Goal: Task Accomplishment & Management: Manage account settings

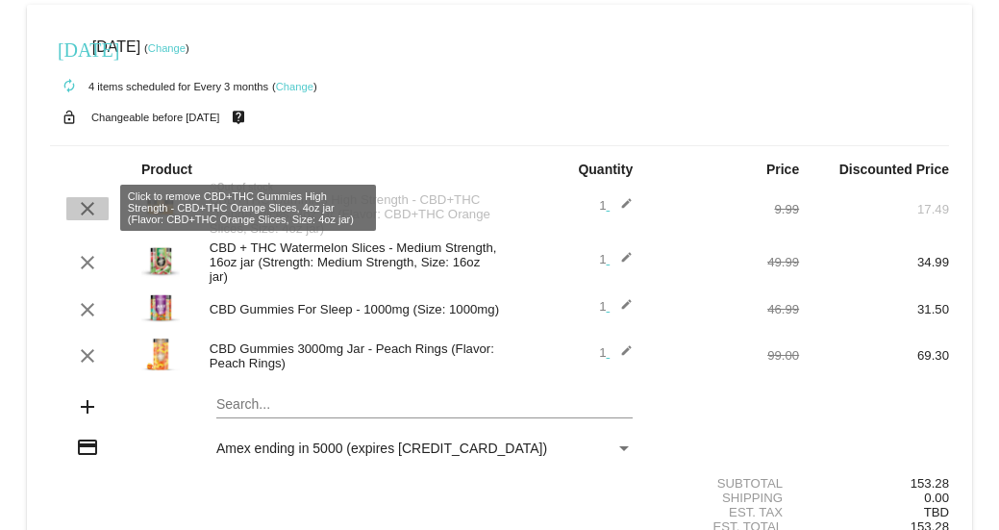
click at [89, 202] on mat-icon "clear" at bounding box center [87, 208] width 23 height 23
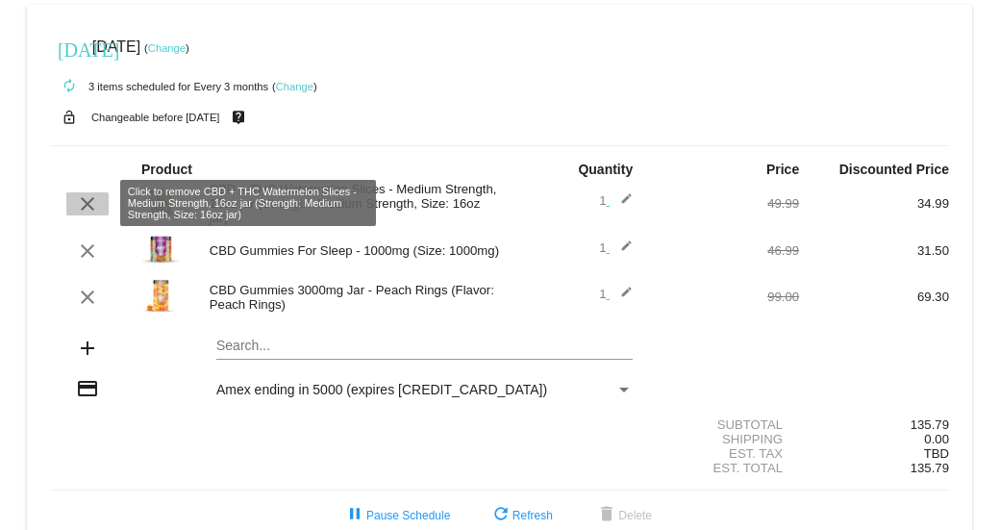
click at [85, 206] on mat-icon "clear" at bounding box center [87, 203] width 23 height 23
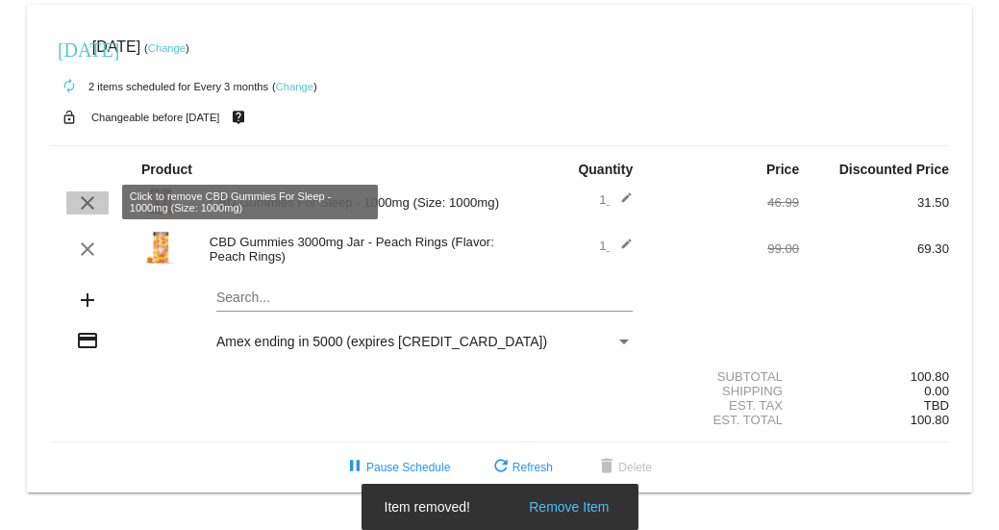
click at [85, 206] on mat-icon "clear" at bounding box center [87, 202] width 23 height 23
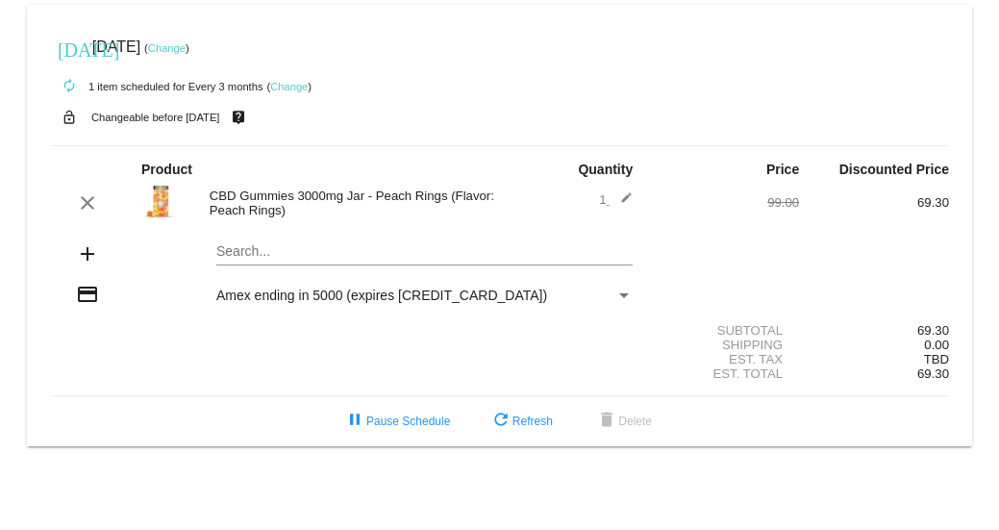
click at [186, 46] on link "Change" at bounding box center [166, 48] width 37 height 12
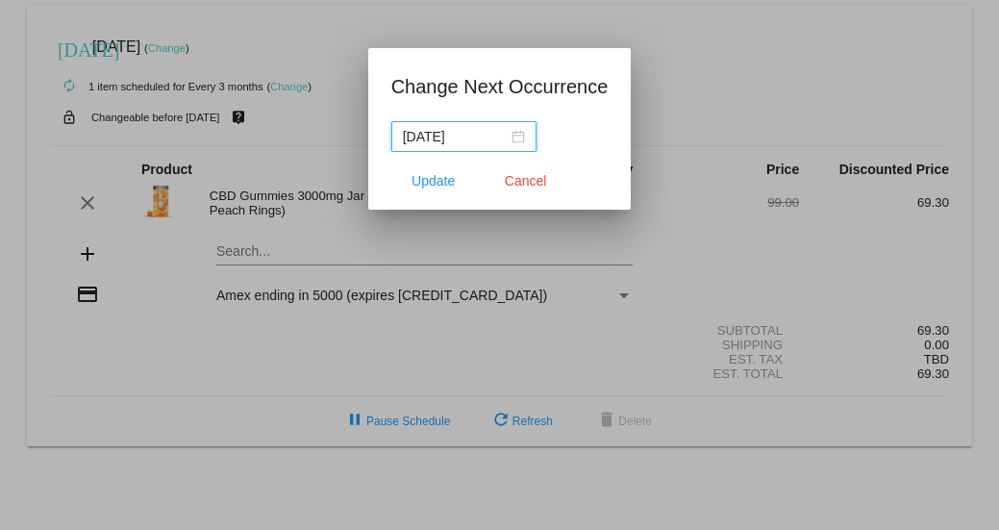
click at [521, 139] on div "[DATE]" at bounding box center [464, 136] width 122 height 21
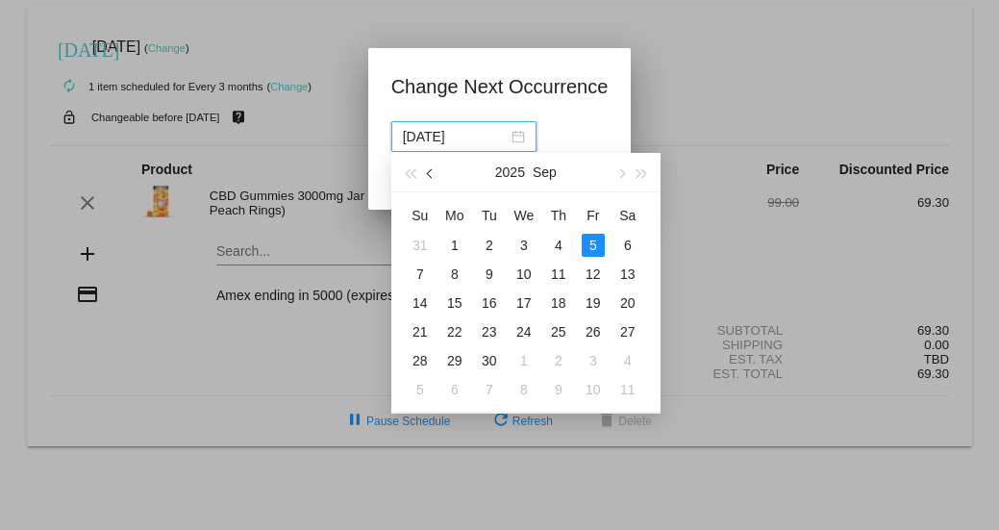
click at [425, 181] on button "button" at bounding box center [430, 172] width 21 height 38
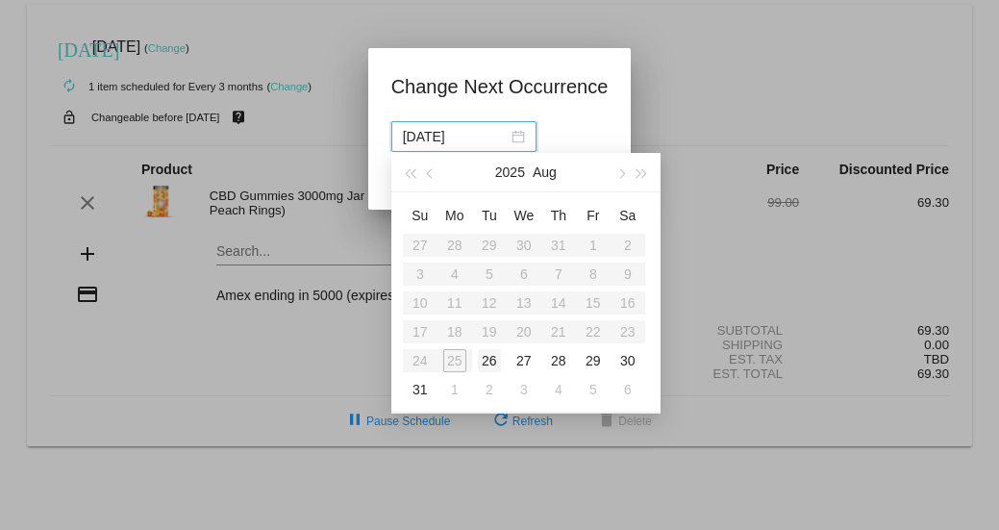
click at [489, 358] on div "26" at bounding box center [489, 360] width 23 height 23
type input "[DATE]"
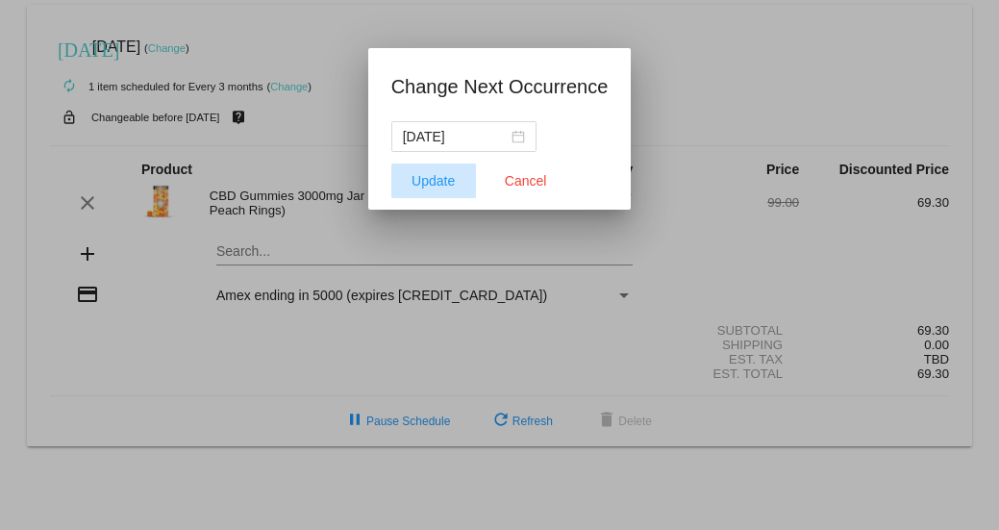
click at [443, 182] on span "Update" at bounding box center [432, 180] width 43 height 15
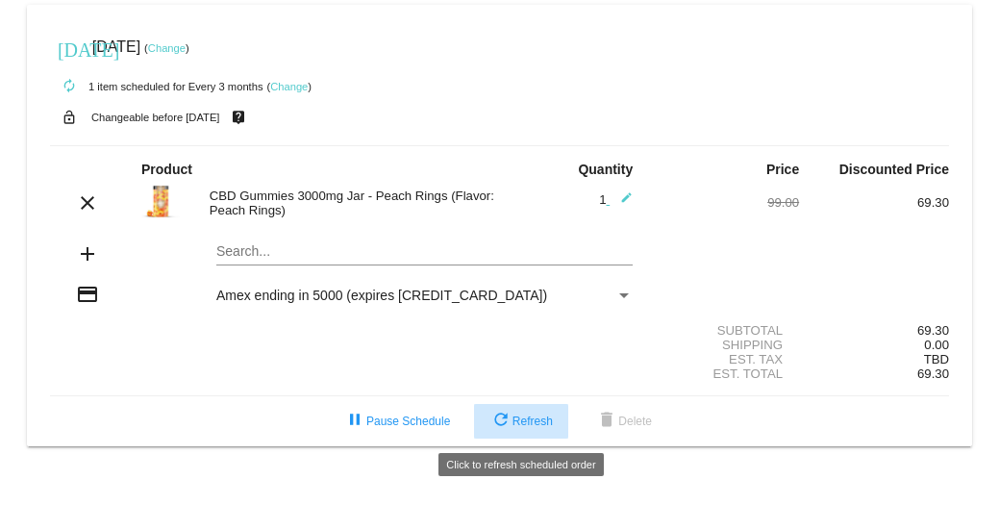
click at [536, 414] on button "refresh Refresh" at bounding box center [521, 421] width 94 height 35
